Goal: Transaction & Acquisition: Purchase product/service

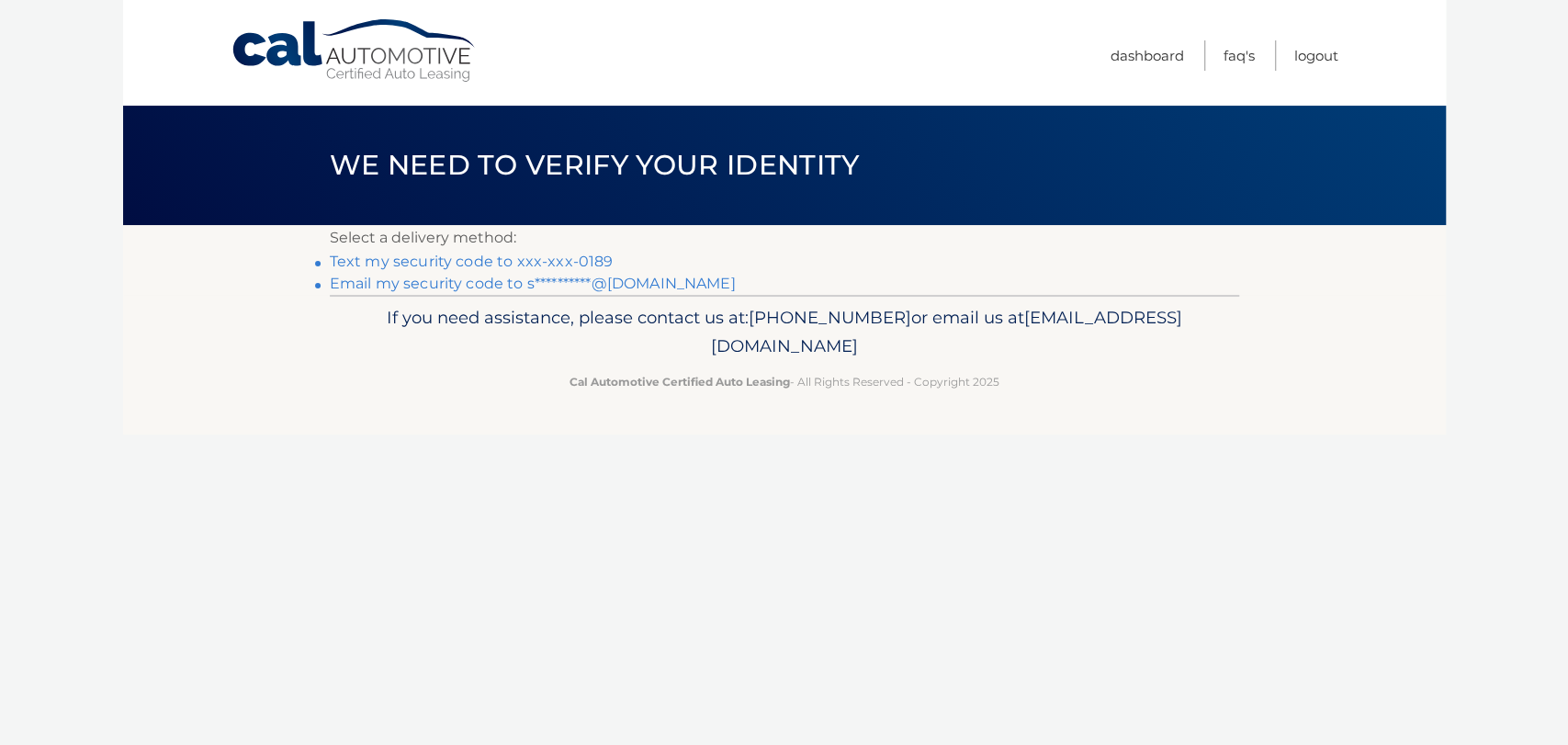
click at [479, 259] on link "Text my security code to xxx-xxx-0189" at bounding box center [472, 261] width 284 height 17
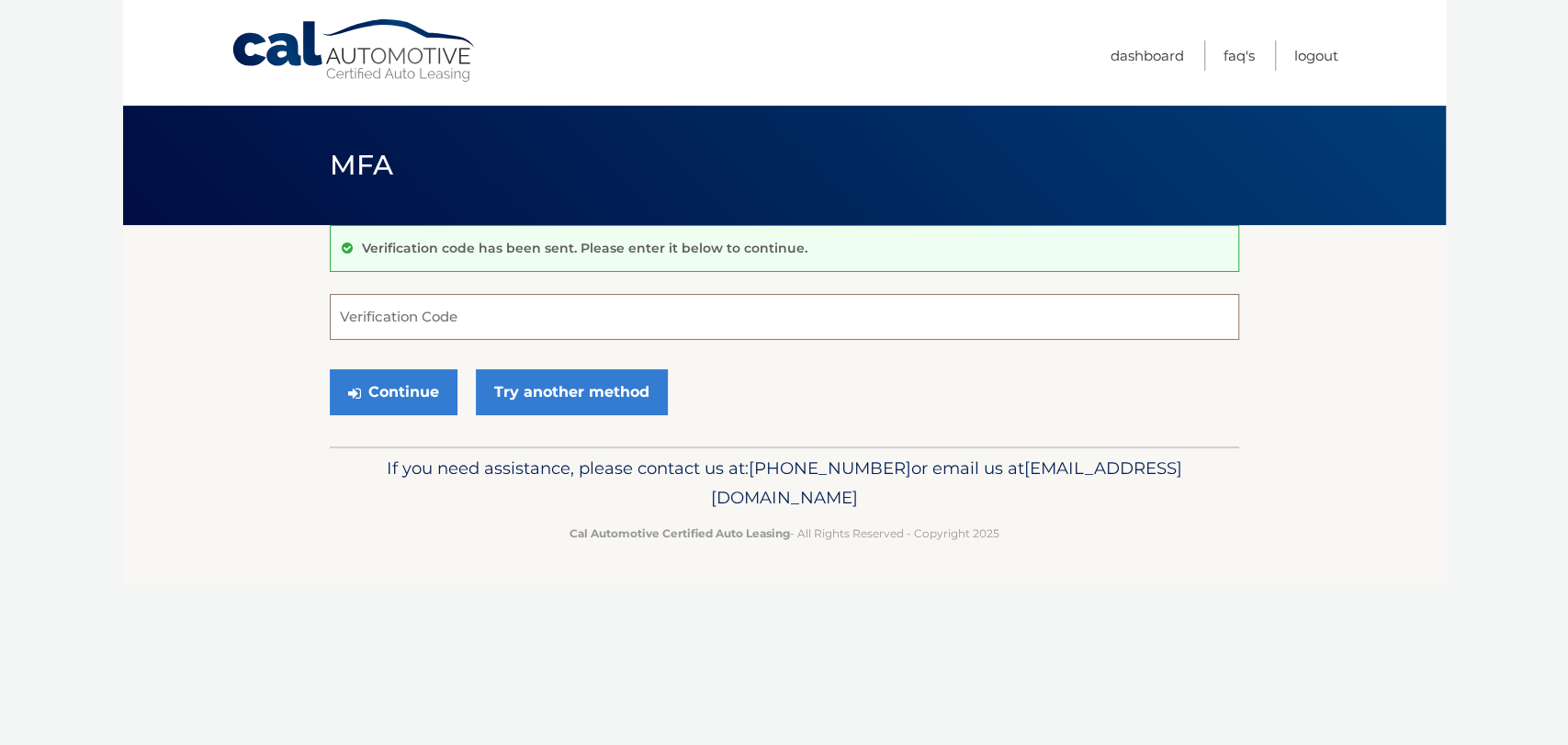
click at [463, 332] on input "Verification Code" at bounding box center [784, 317] width 910 height 46
type input "619598"
click at [402, 394] on button "Continue" at bounding box center [393, 391] width 127 height 46
click at [395, 403] on button "Continue" at bounding box center [393, 391] width 127 height 46
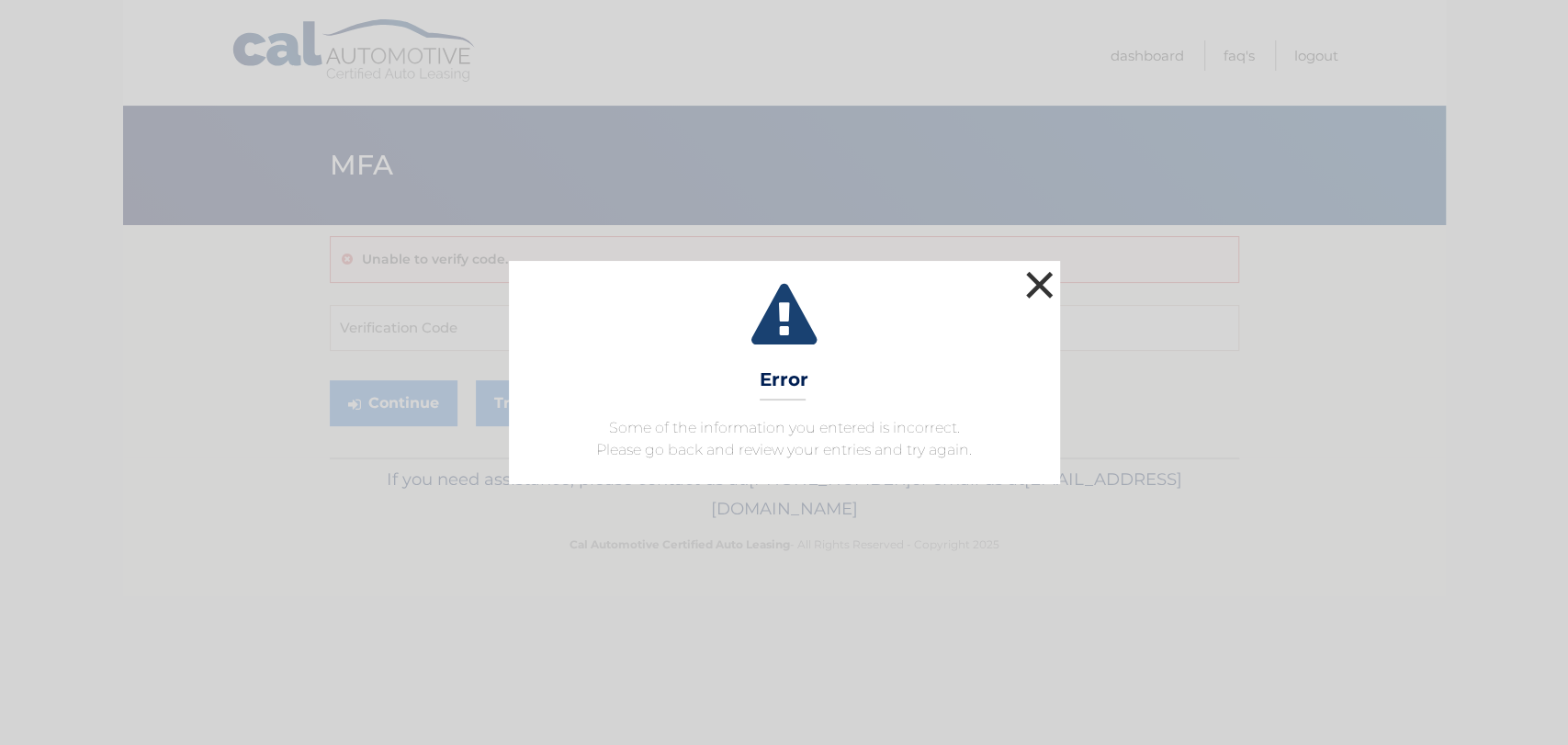
click at [1034, 286] on button "×" at bounding box center [1040, 285] width 37 height 37
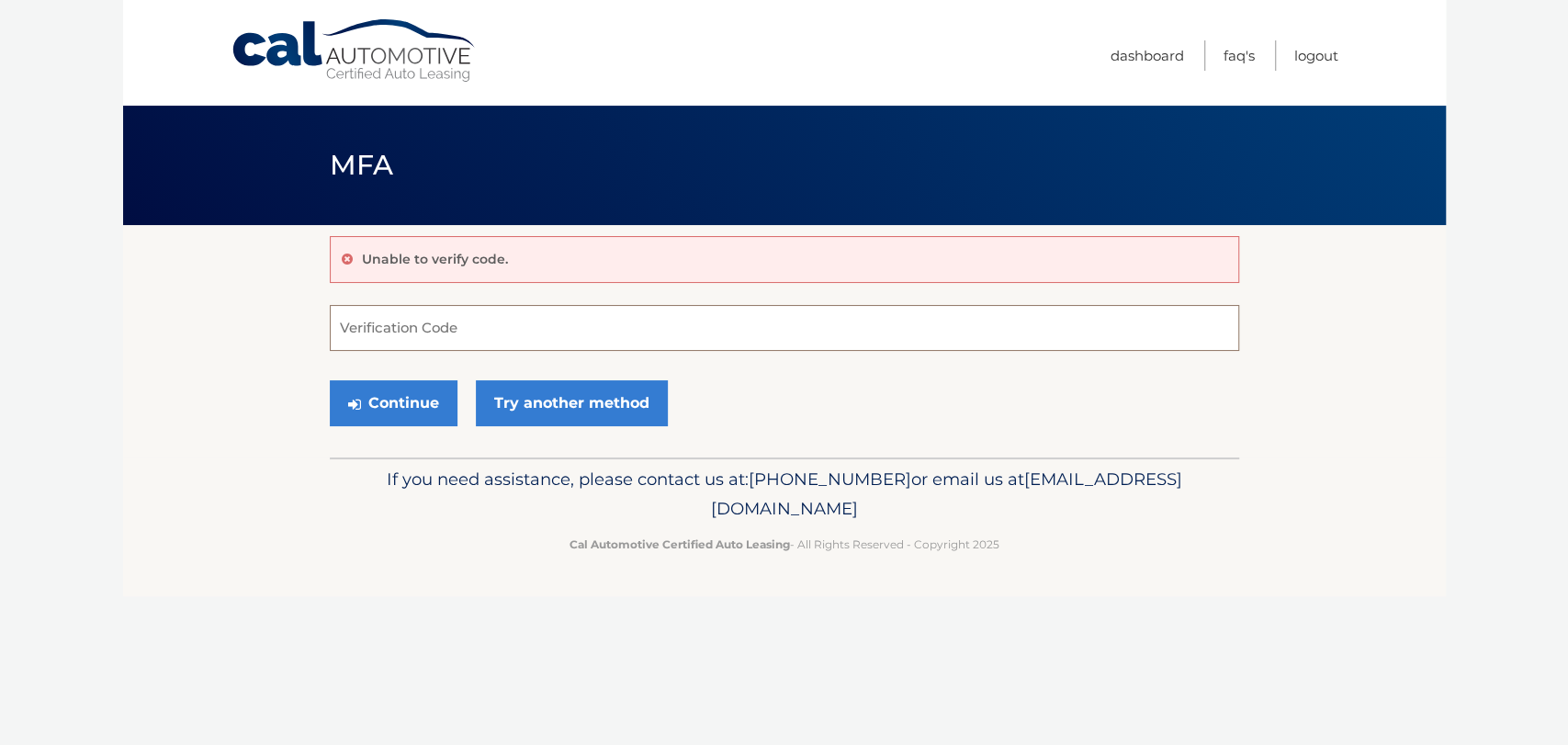
click at [449, 330] on input "Verification Code" at bounding box center [784, 327] width 910 height 46
type input "619598"
click at [362, 412] on button "Continue" at bounding box center [393, 403] width 127 height 46
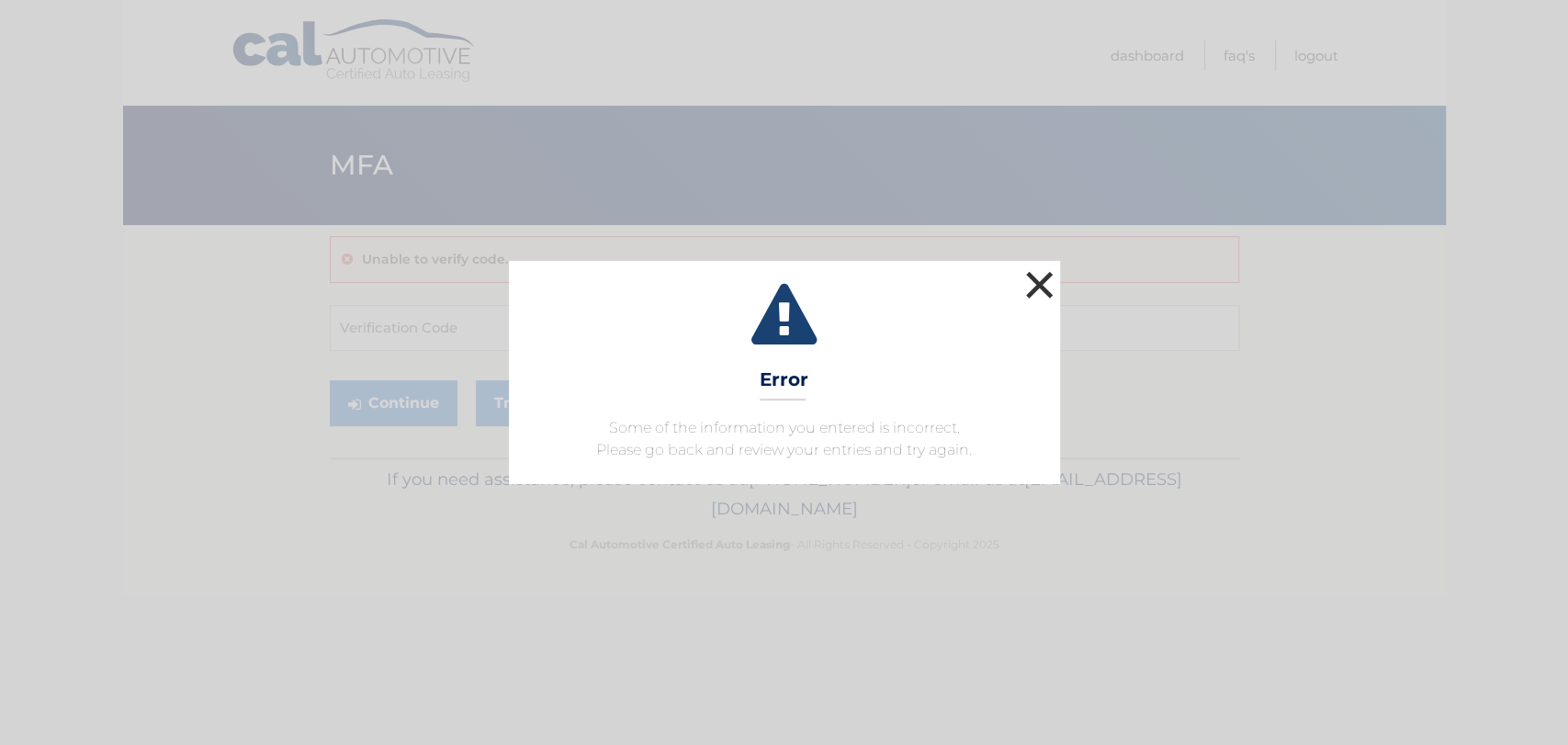
click at [1044, 286] on button "×" at bounding box center [1040, 285] width 37 height 37
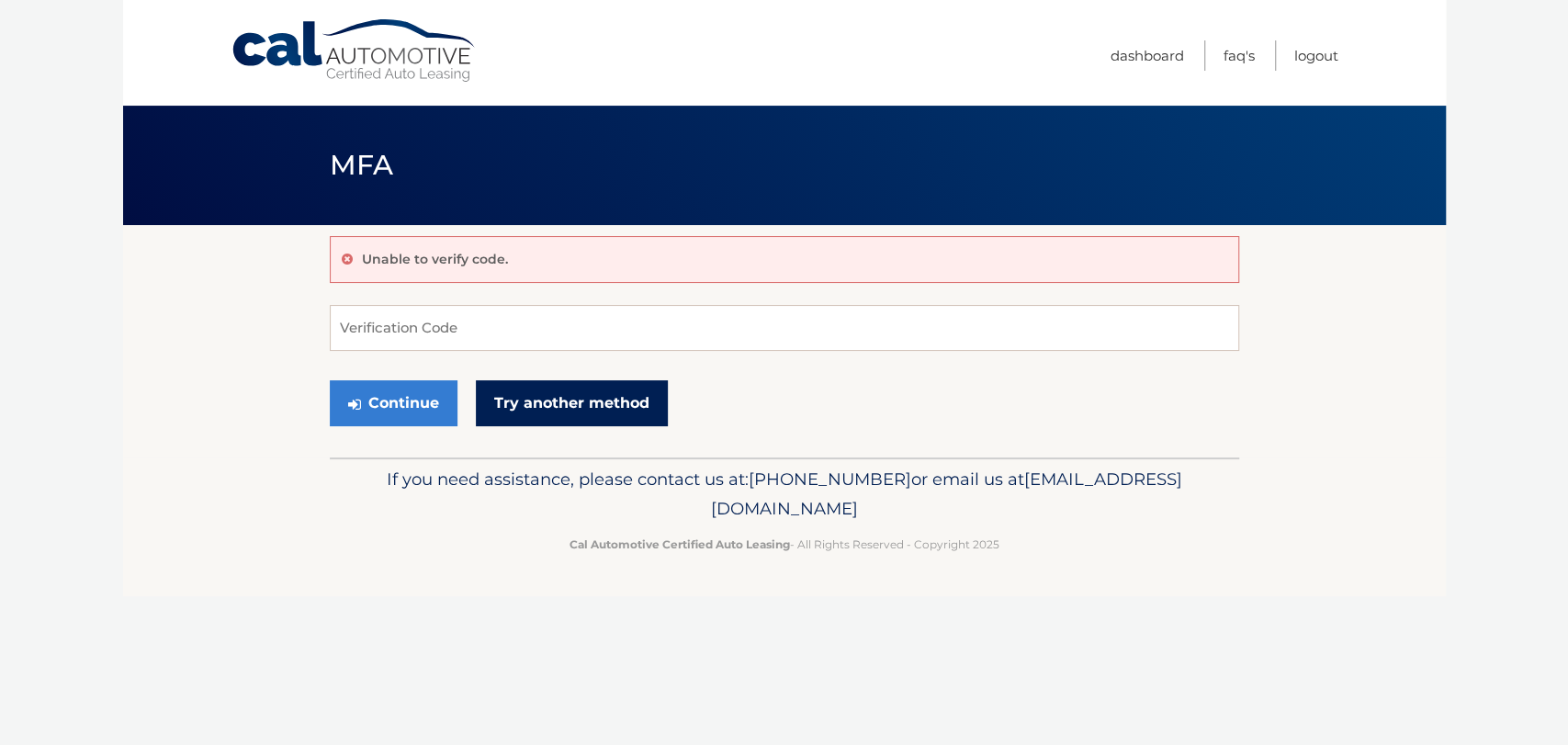
click at [533, 403] on link "Try another method" at bounding box center [572, 403] width 192 height 46
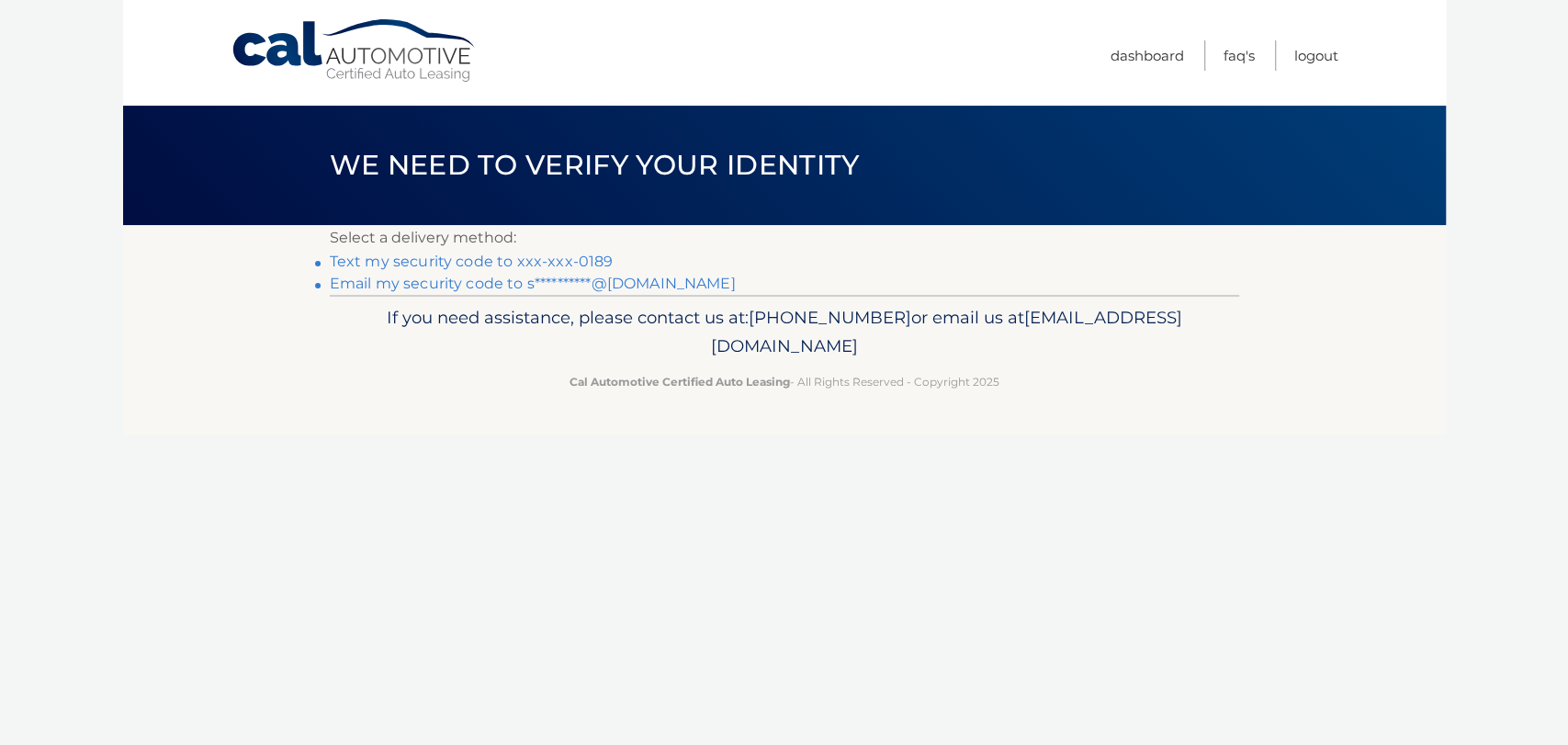
click at [462, 290] on link "**********" at bounding box center [533, 284] width 406 height 17
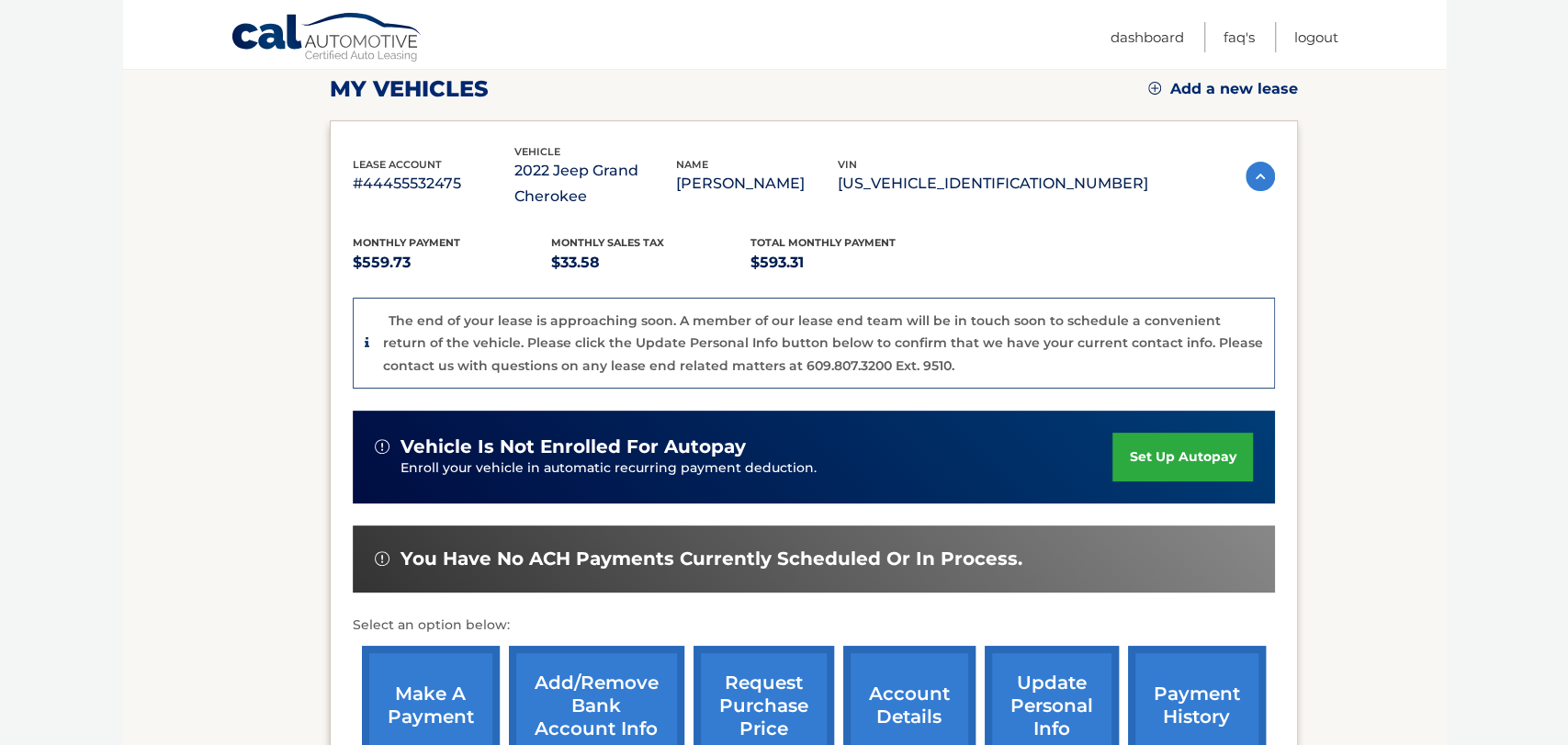
scroll to position [261, 0]
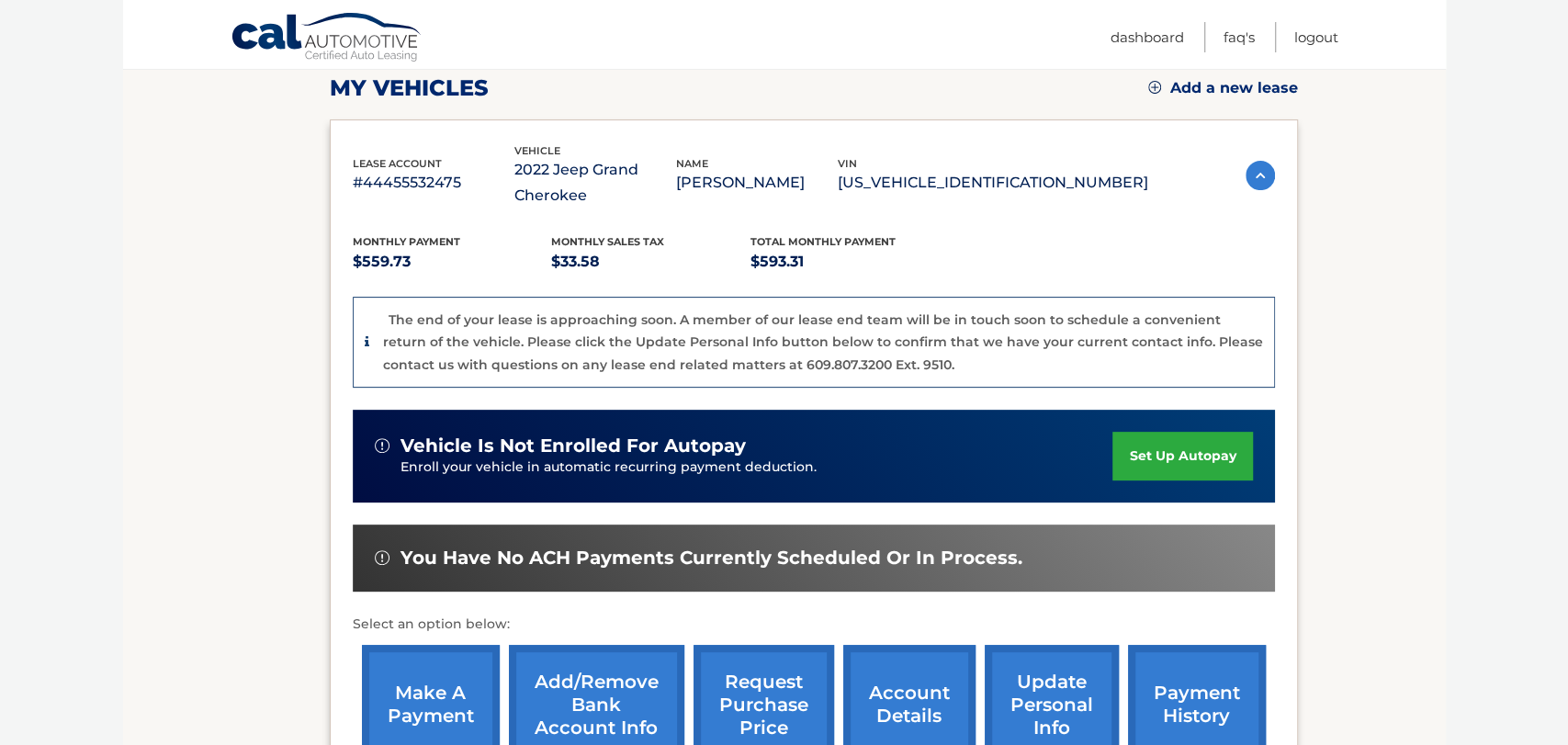
click at [434, 672] on link "make a payment" at bounding box center [431, 705] width 138 height 120
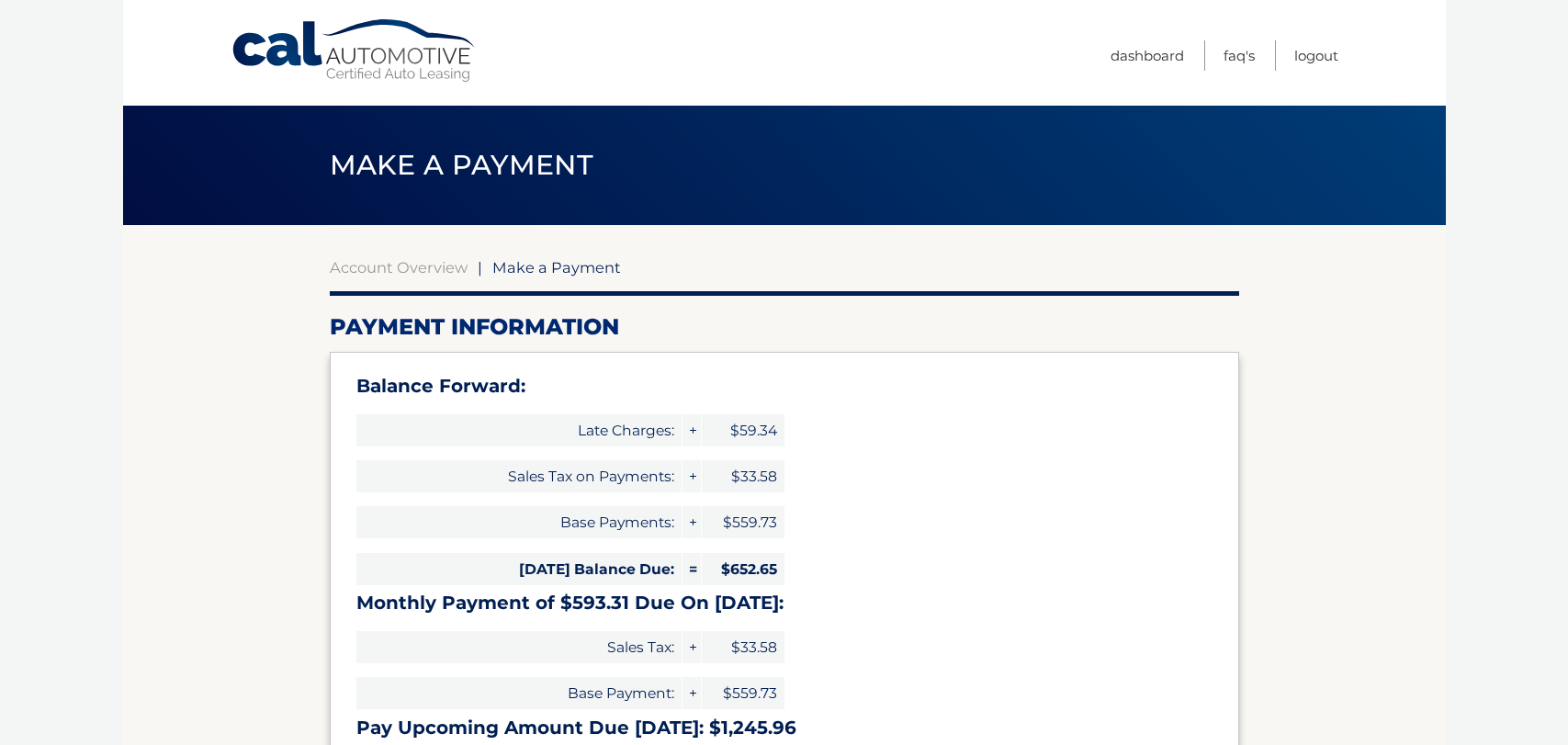
select select "MmM3Mjk1YTUtNzNlMy00NzU1LTgxMGQtYmQ5NWZjOWZhNGUx"
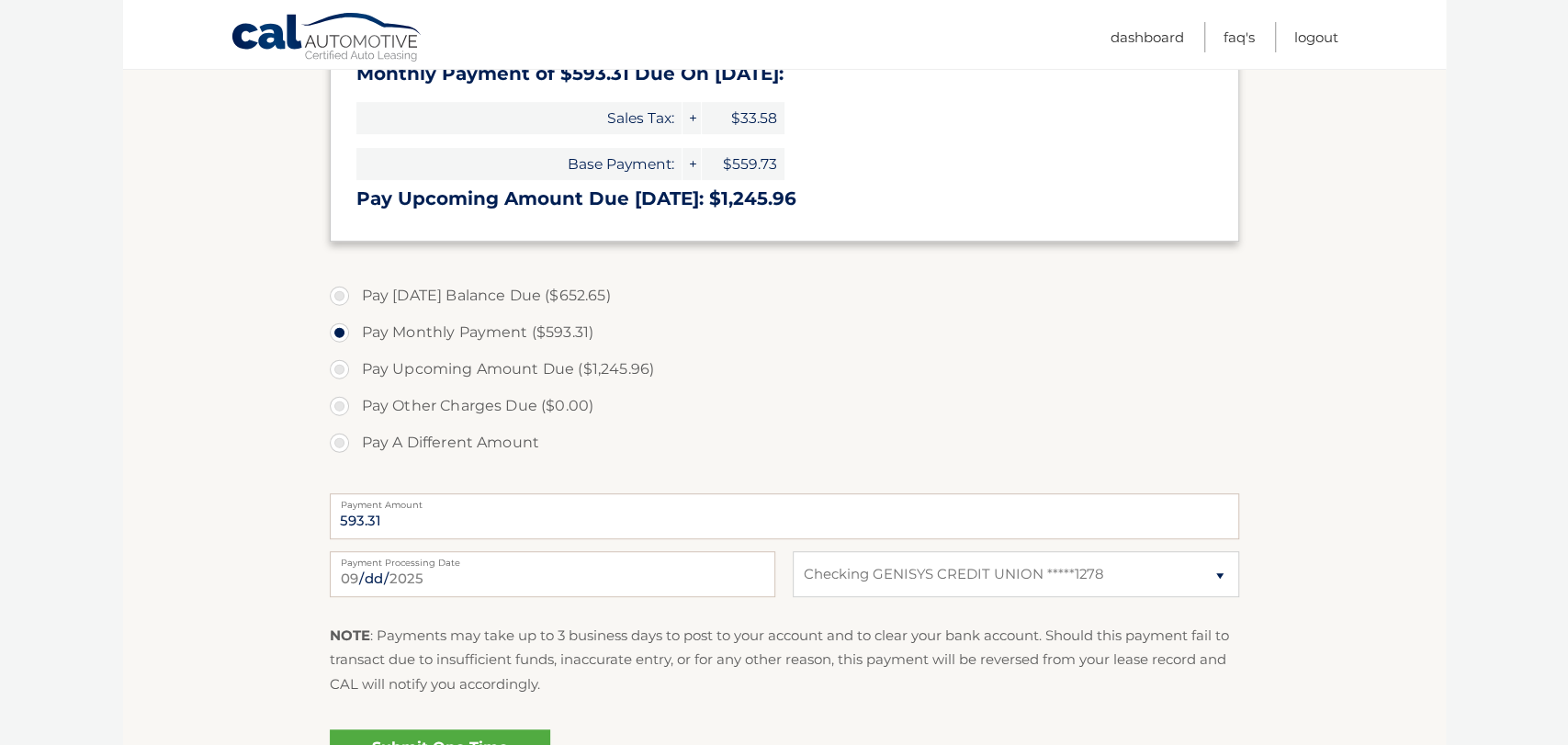
scroll to position [592, 0]
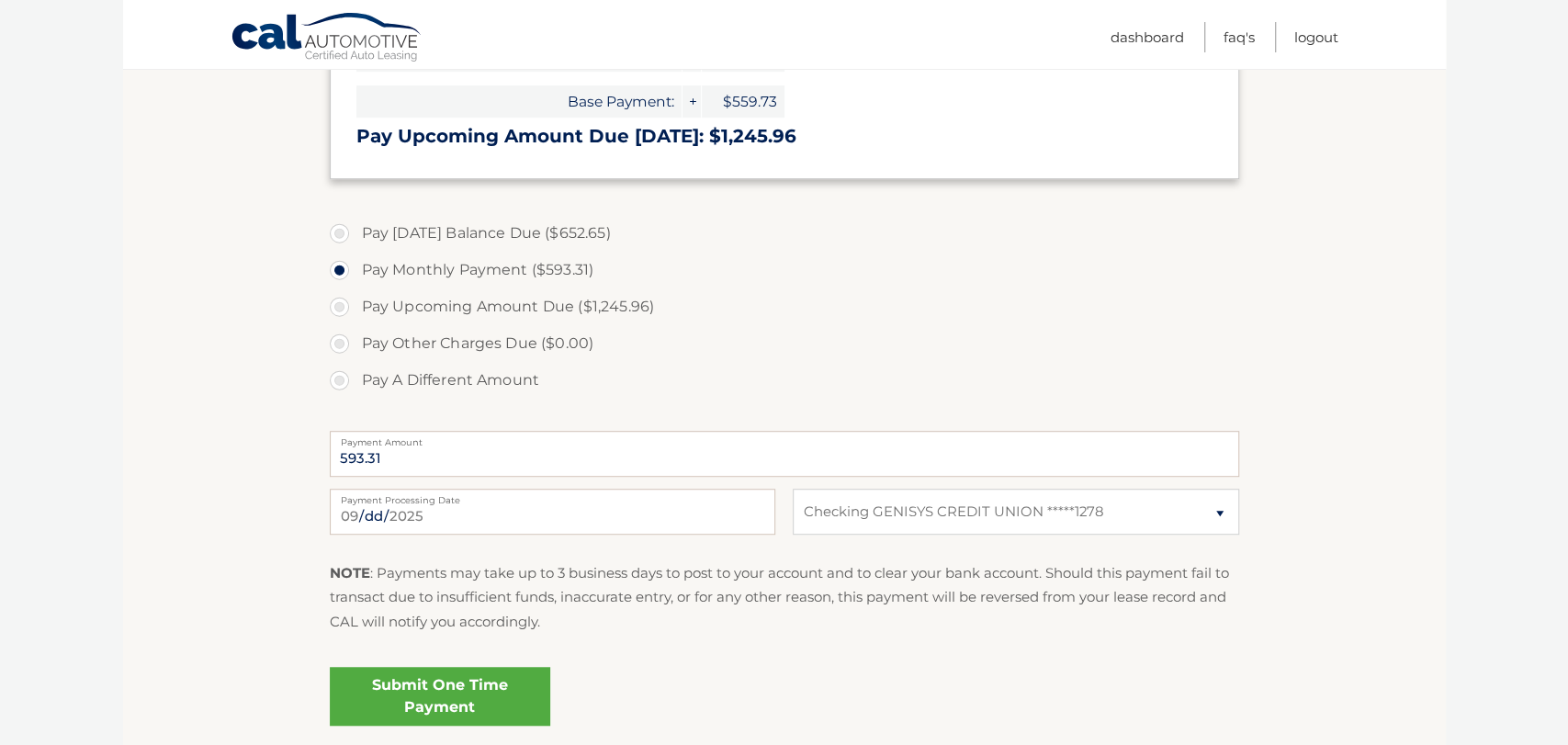
click at [417, 708] on link "Submit One Time Payment" at bounding box center [440, 696] width 220 height 59
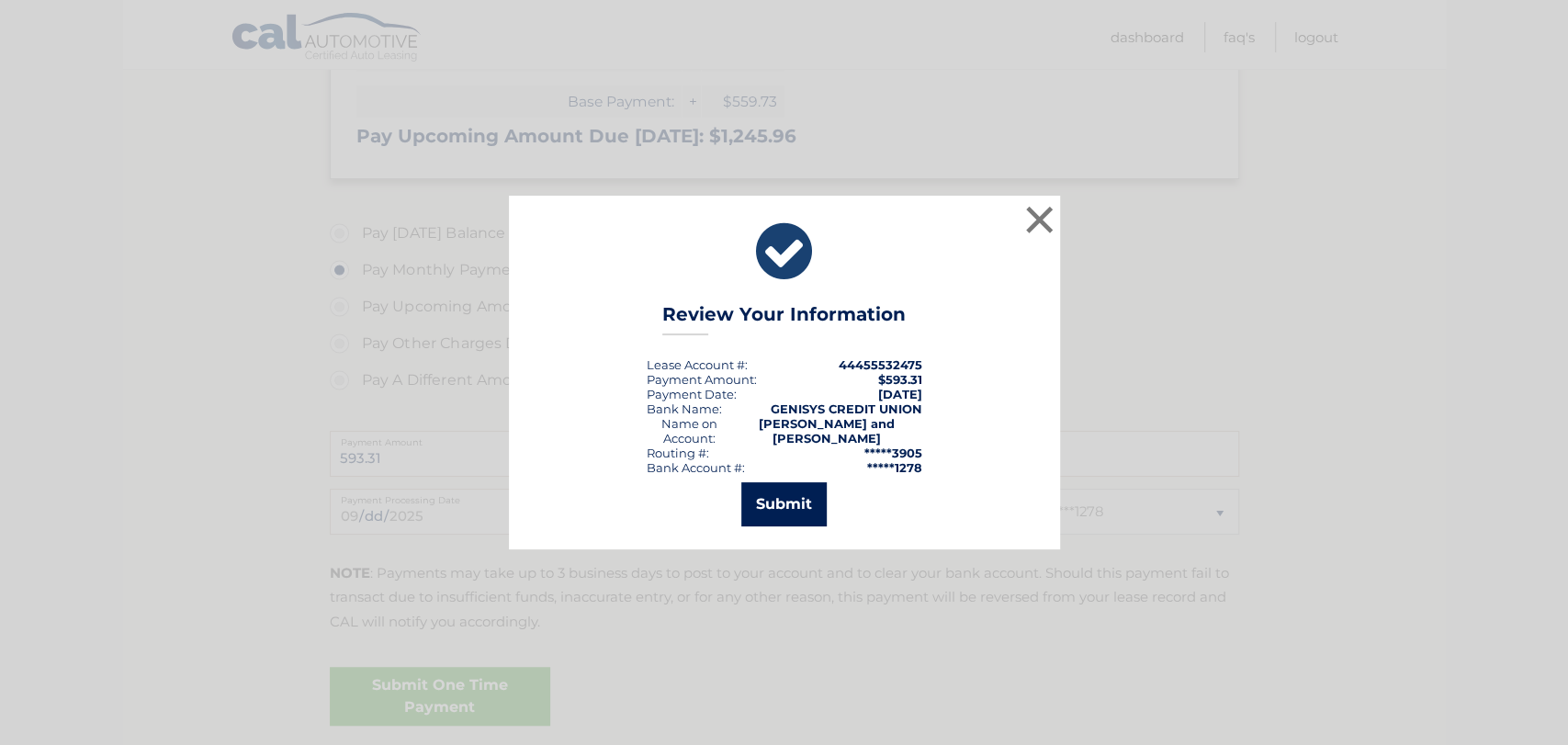
click at [772, 502] on button "Submit" at bounding box center [784, 504] width 85 height 44
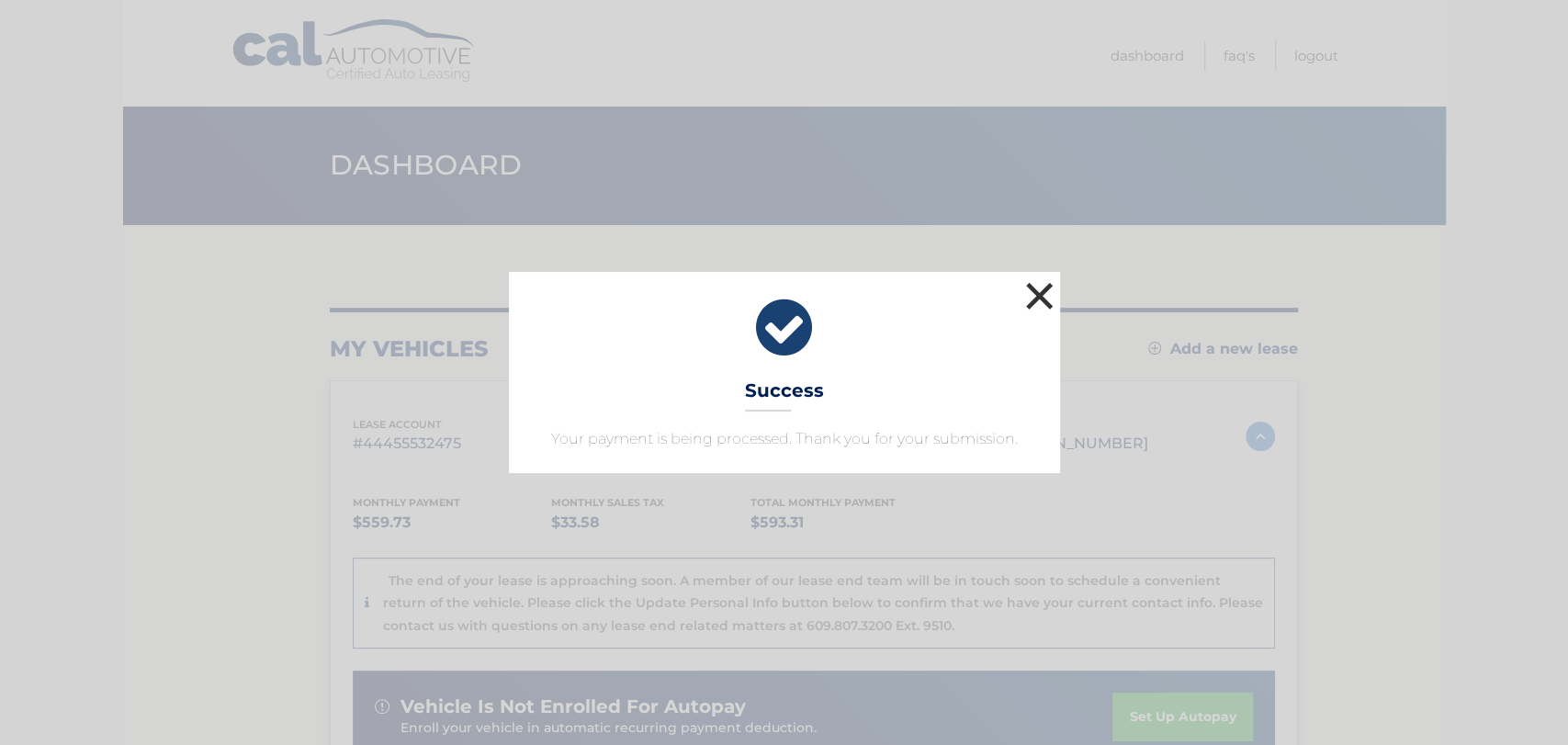
click at [1047, 304] on button "×" at bounding box center [1040, 296] width 37 height 37
